Goal: Information Seeking & Learning: Learn about a topic

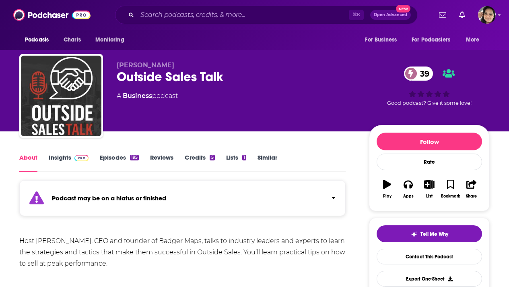
click at [112, 157] on link "Episodes 195" at bounding box center [119, 162] width 39 height 19
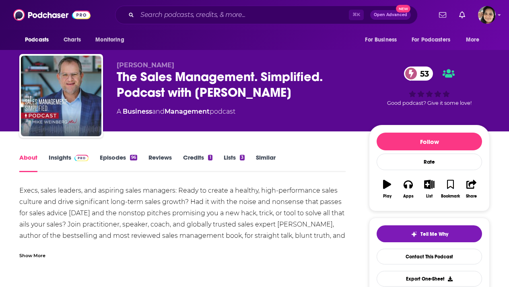
click at [119, 158] on link "Episodes 96" at bounding box center [118, 162] width 37 height 19
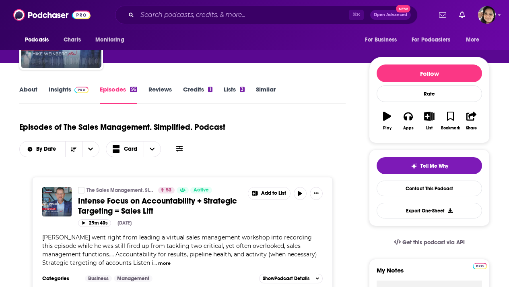
scroll to position [66, 0]
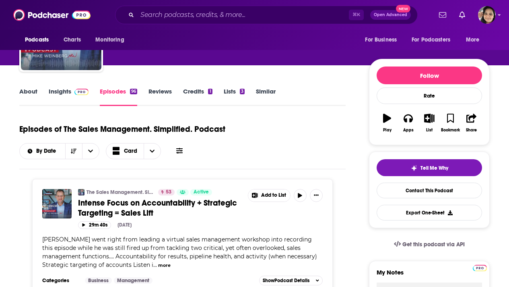
click at [59, 95] on link "Insights" at bounding box center [69, 96] width 40 height 19
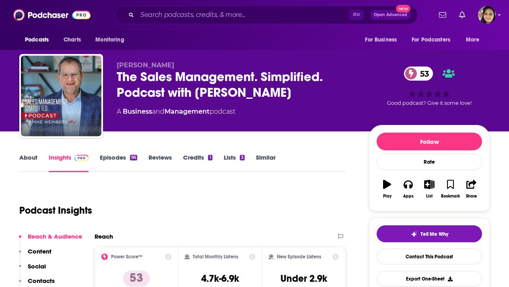
click at [29, 159] on link "About" at bounding box center [28, 162] width 18 height 19
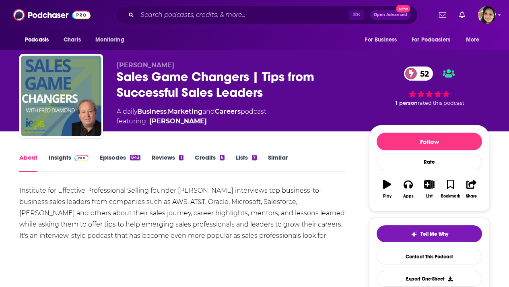
click at [61, 159] on link "Insights" at bounding box center [69, 162] width 40 height 19
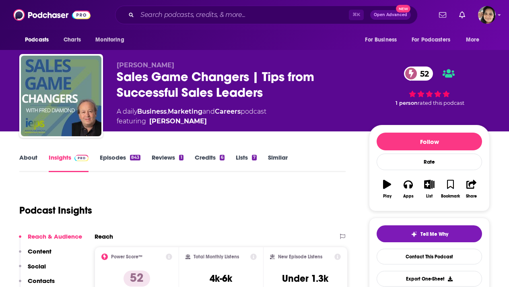
click at [35, 159] on link "About" at bounding box center [28, 162] width 18 height 19
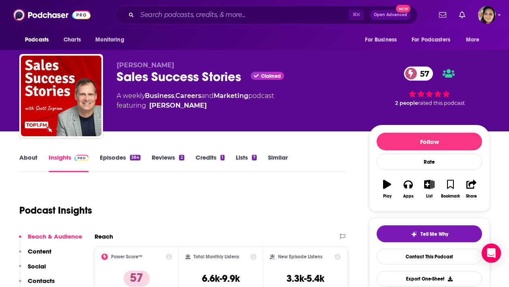
click at [31, 155] on link "About" at bounding box center [28, 162] width 18 height 19
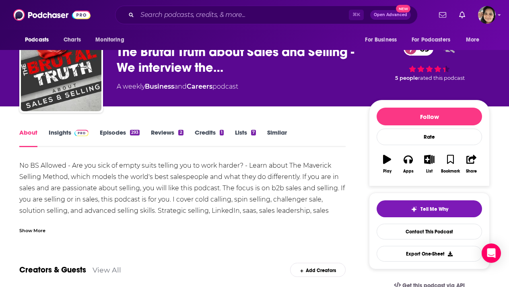
scroll to position [25, 0]
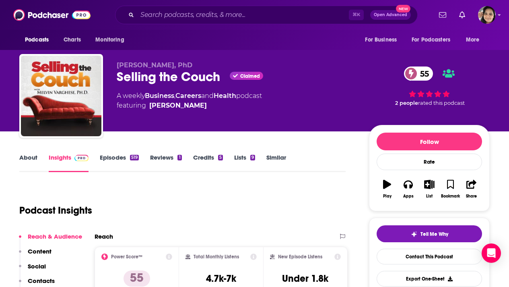
click at [33, 157] on link "About" at bounding box center [28, 162] width 18 height 19
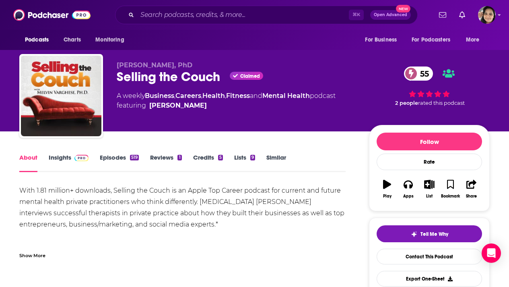
click at [38, 255] on div "Show More" at bounding box center [32, 255] width 26 height 8
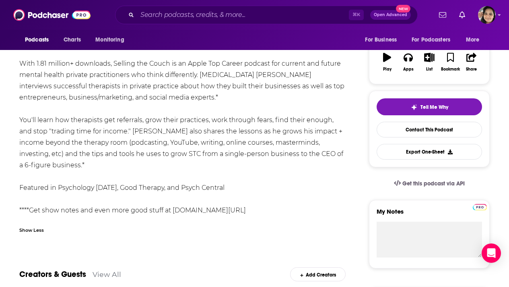
scroll to position [126, 0]
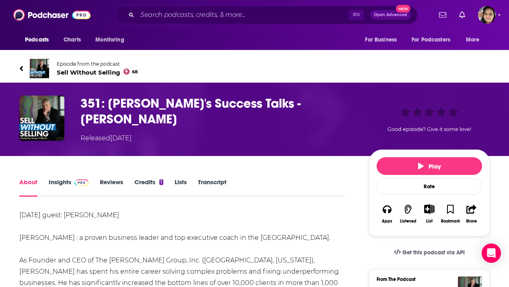
click at [62, 73] on span "Sell Without Selling 68" at bounding box center [97, 72] width 81 height 8
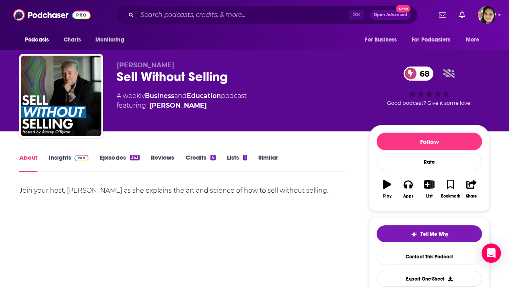
click at [114, 157] on link "Episodes 363" at bounding box center [120, 162] width 40 height 19
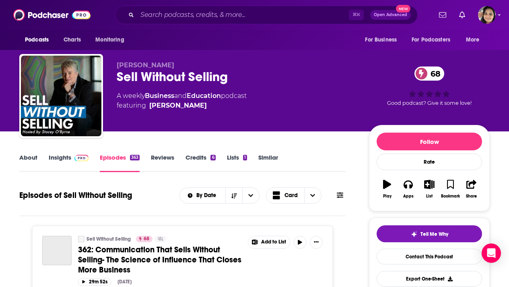
scroll to position [60, 0]
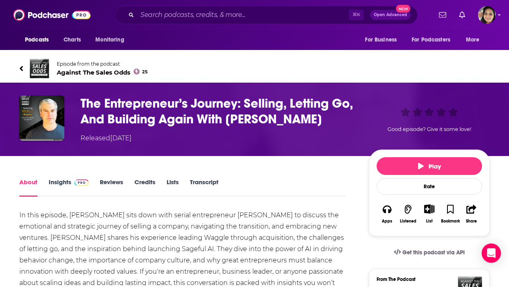
click at [22, 66] on icon at bounding box center [21, 68] width 3 height 5
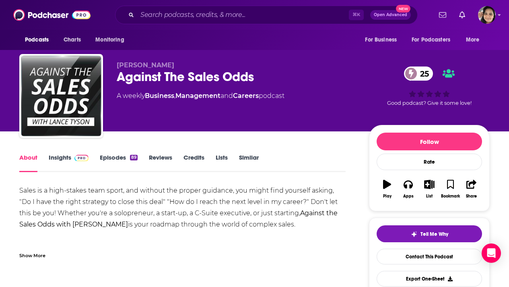
click at [34, 254] on div "Show More" at bounding box center [32, 255] width 26 height 8
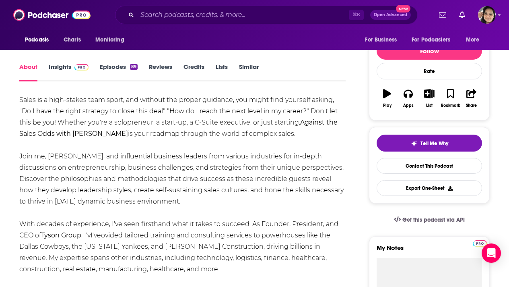
scroll to position [90, 0]
